Goal: Communication & Community: Answer question/provide support

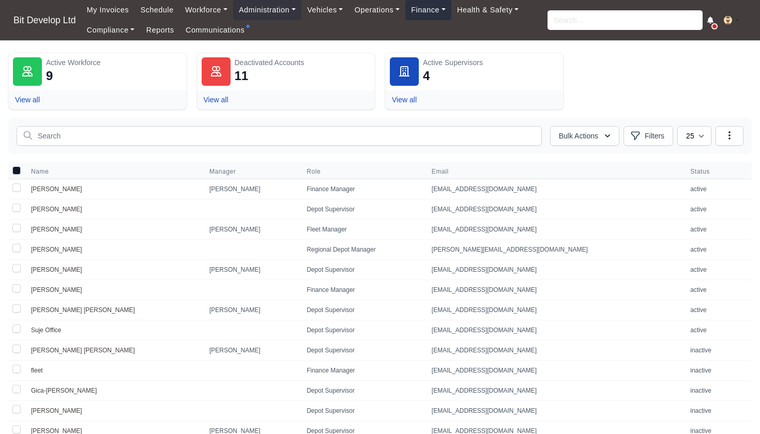
click at [439, 14] on link "Finance" at bounding box center [428, 10] width 46 height 20
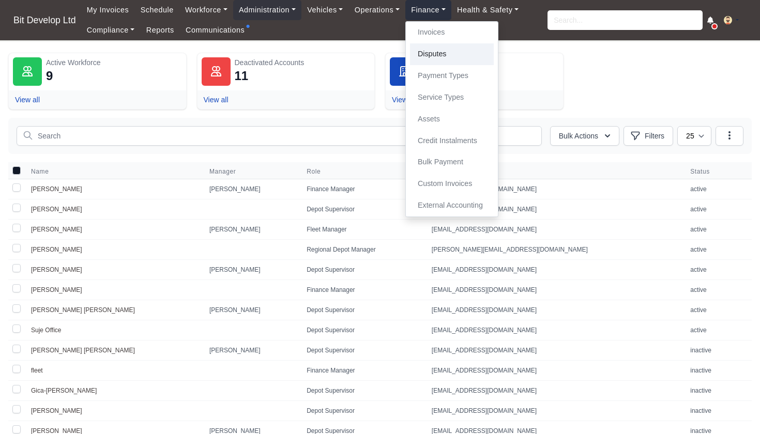
click at [439, 51] on link "Disputes" at bounding box center [452, 54] width 84 height 22
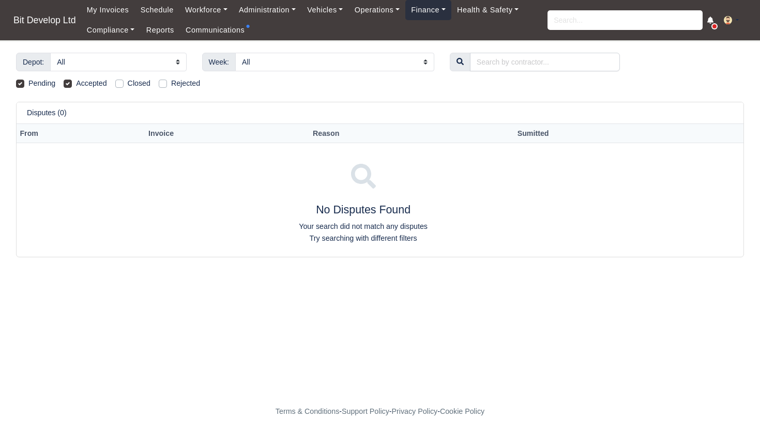
click at [443, 17] on link "Finance" at bounding box center [428, 10] width 46 height 20
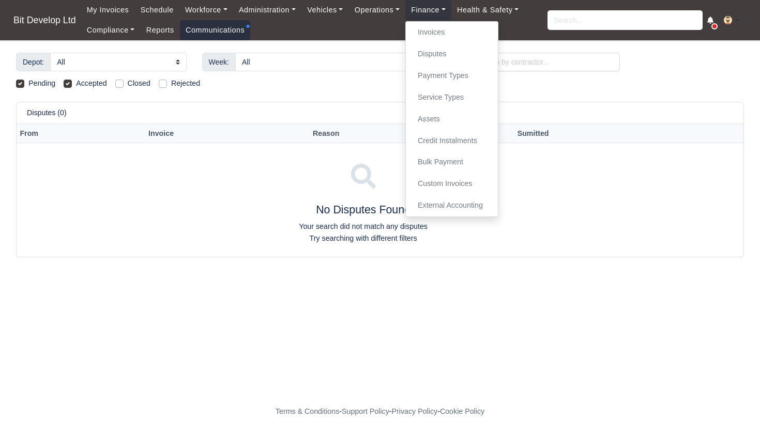
click at [218, 32] on link "Communications" at bounding box center [215, 30] width 71 height 20
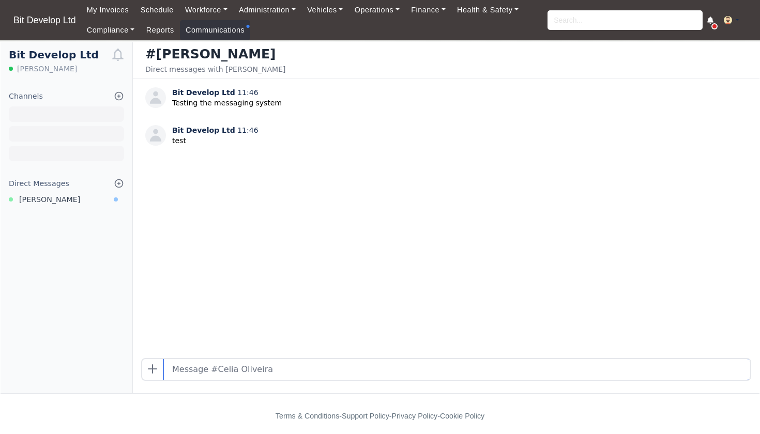
click at [178, 370] on input "text" at bounding box center [457, 369] width 586 height 21
type input "test"
click at [118, 181] on icon at bounding box center [119, 183] width 10 height 10
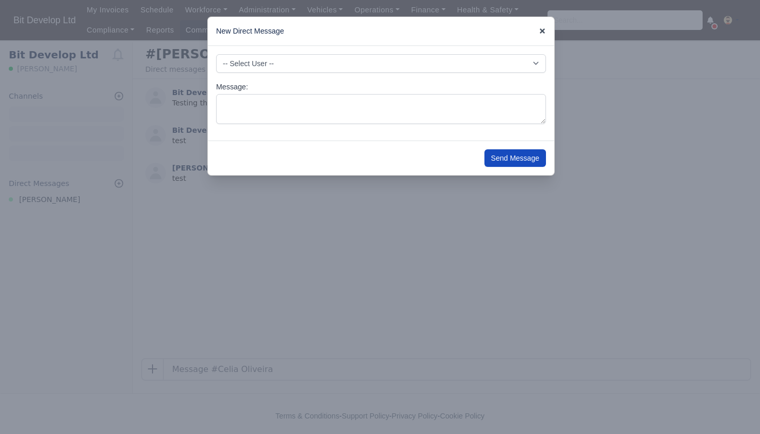
click at [542, 32] on icon at bounding box center [542, 30] width 5 height 5
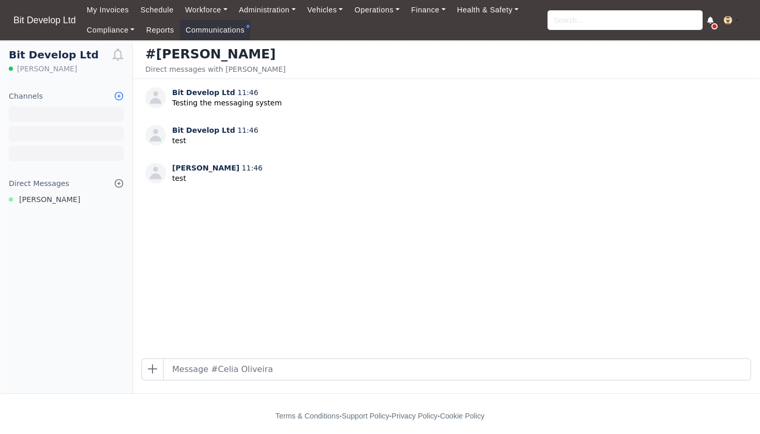
click at [118, 94] on icon at bounding box center [119, 96] width 10 height 10
click at [116, 181] on icon at bounding box center [119, 183] width 10 height 10
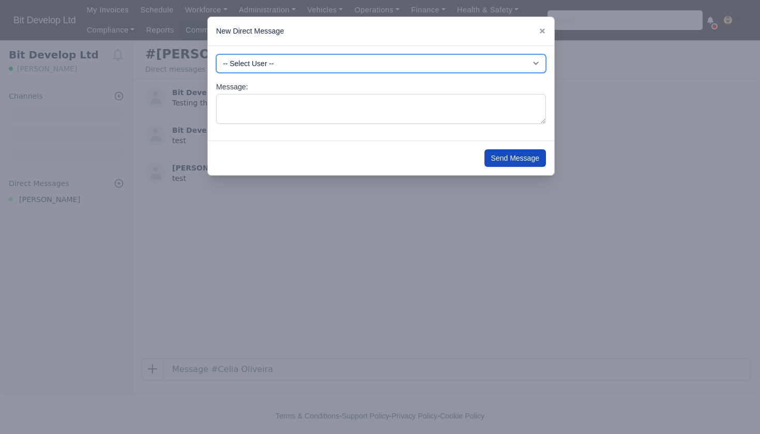
click at [284, 62] on select "-- Select User -- -DHP - NO DRIVER PAYMENT -DIG - NO DRIVER PAYMENT -DME - NO D…" at bounding box center [381, 63] width 330 height 19
select select "3656"
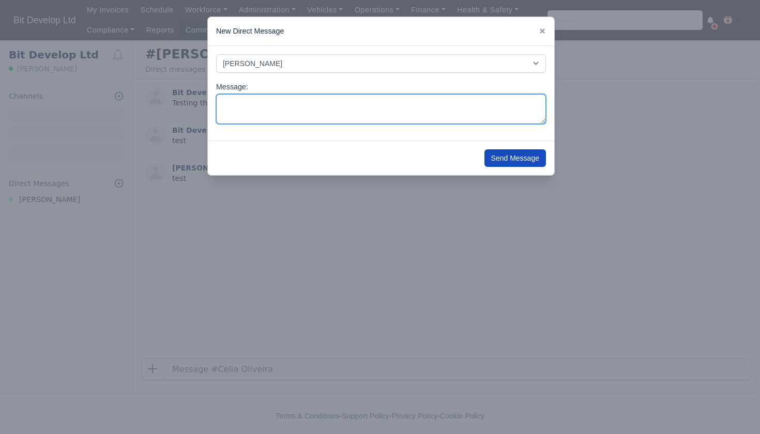
click at [304, 110] on textarea "Message:" at bounding box center [381, 109] width 330 height 31
type textarea "Hey Suje"
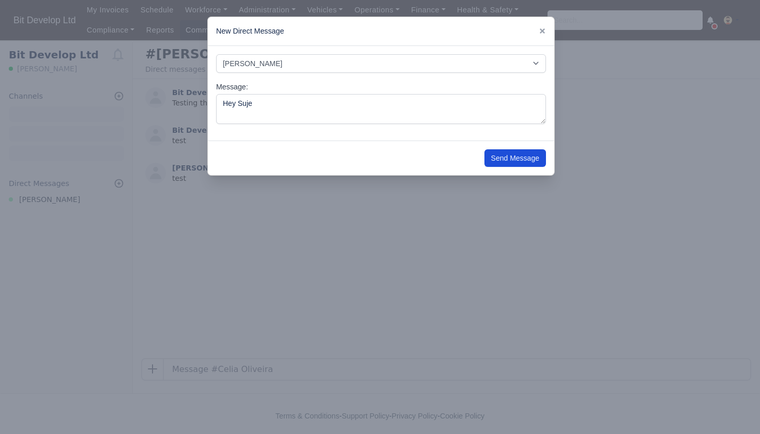
click at [513, 156] on button "Send Message" at bounding box center [516, 158] width 62 height 18
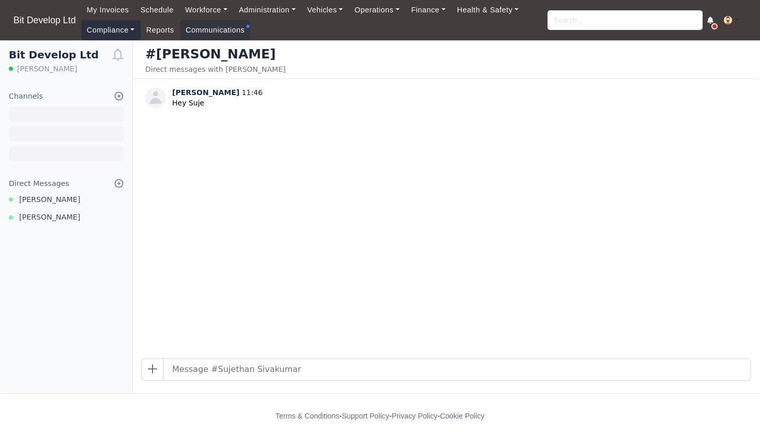
click at [118, 28] on link "Compliance" at bounding box center [110, 30] width 59 height 20
click at [126, 52] on link "Compliance Dashboard" at bounding box center [132, 53] width 93 height 22
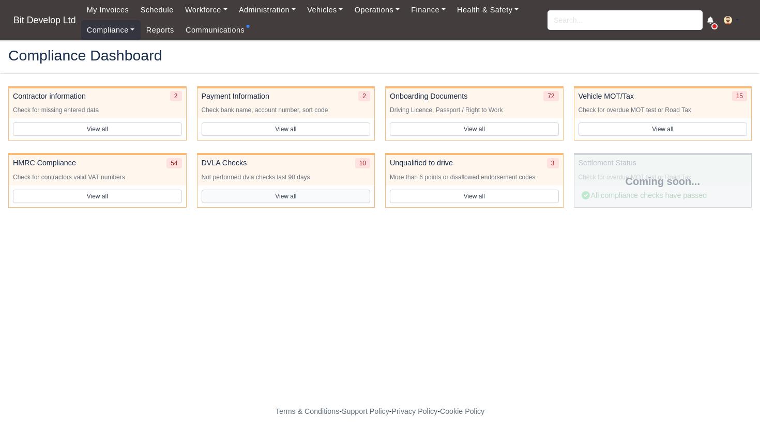
click at [284, 191] on button "View all" at bounding box center [286, 196] width 169 height 13
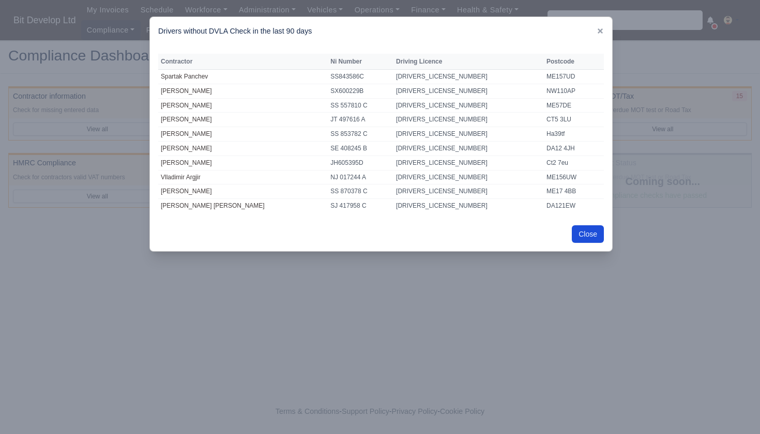
click at [586, 229] on button "Close" at bounding box center [588, 234] width 32 height 18
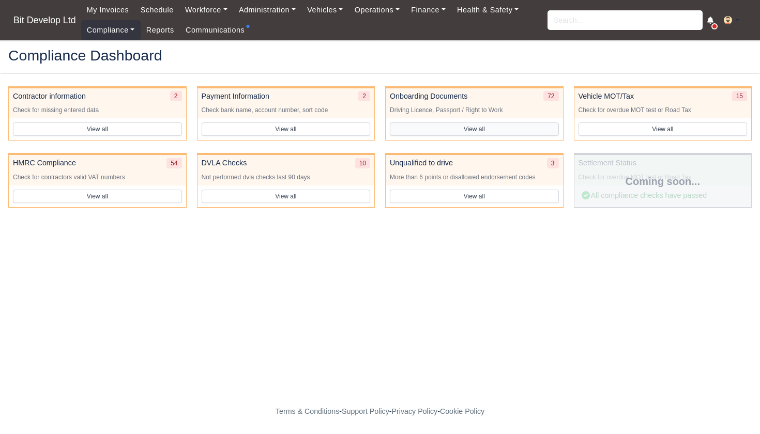
click at [466, 130] on button "View all" at bounding box center [474, 129] width 169 height 13
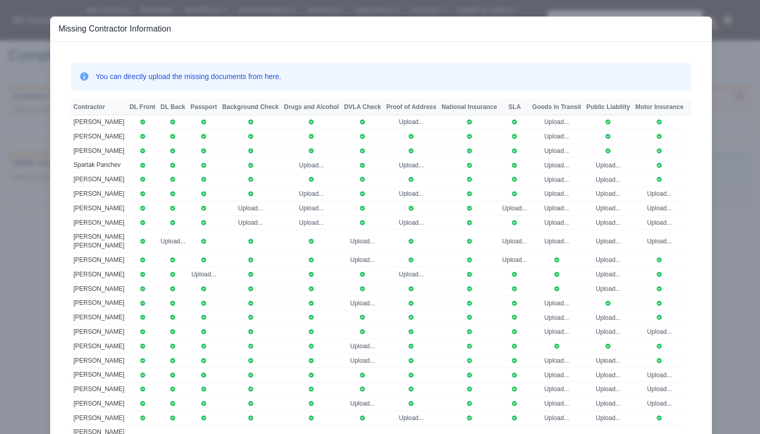
click at [738, 103] on div at bounding box center [380, 217] width 760 height 434
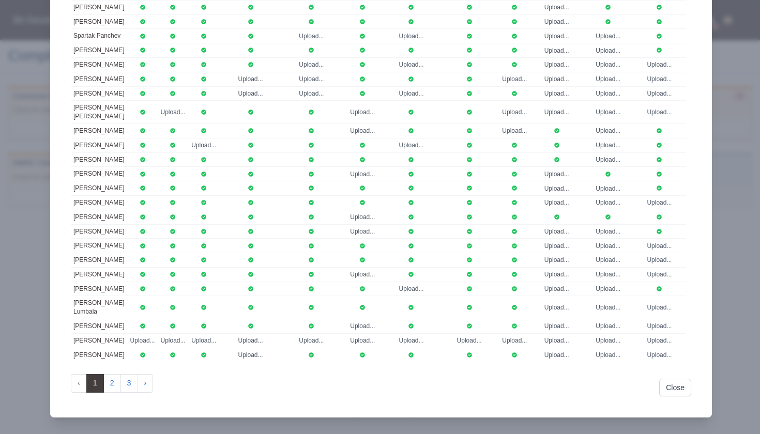
scroll to position [283, 0]
click at [675, 393] on button "Close" at bounding box center [675, 388] width 32 height 18
